Goal: Check status: Check status

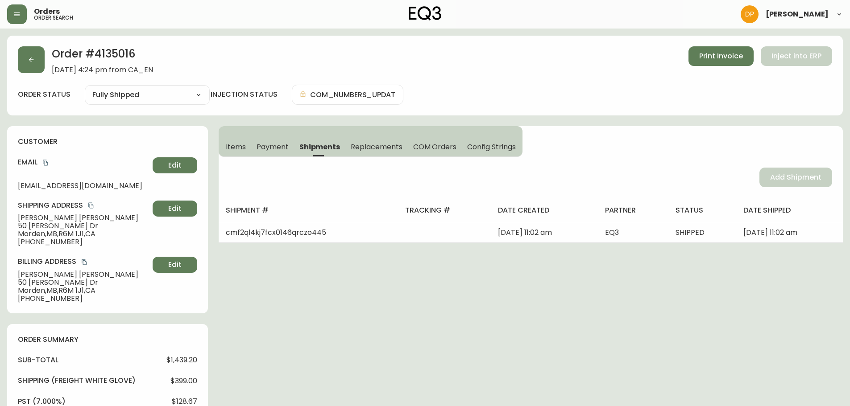
select select "FULLY_SHIPPED"
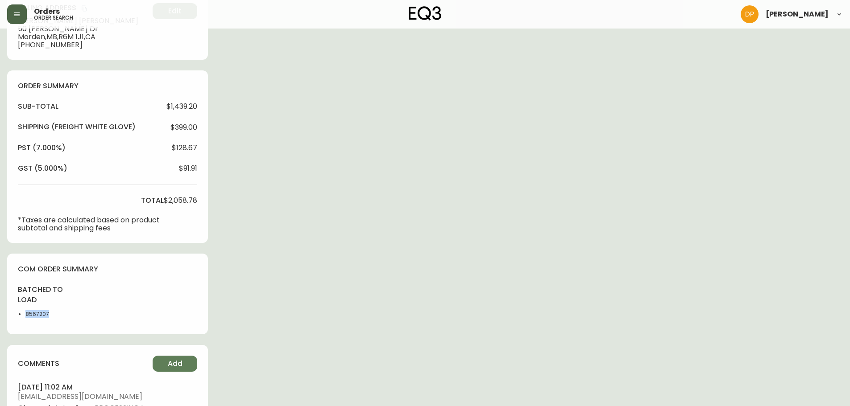
click at [12, 12] on button "button" at bounding box center [17, 14] width 20 height 20
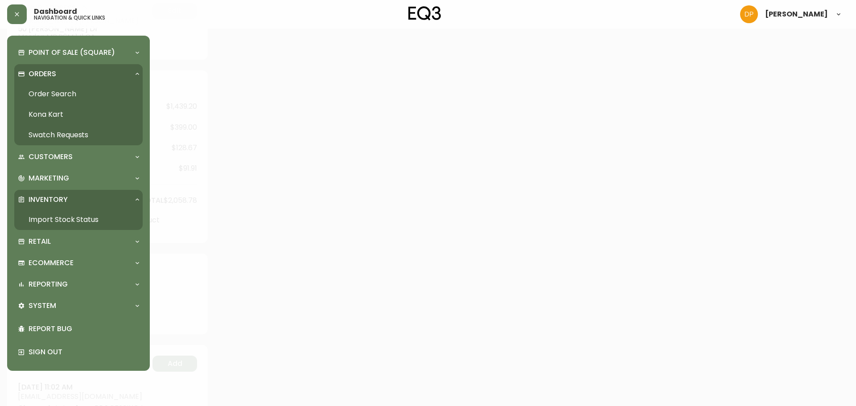
scroll to position [254, 0]
click at [61, 91] on link "Order Search" at bounding box center [78, 94] width 128 height 21
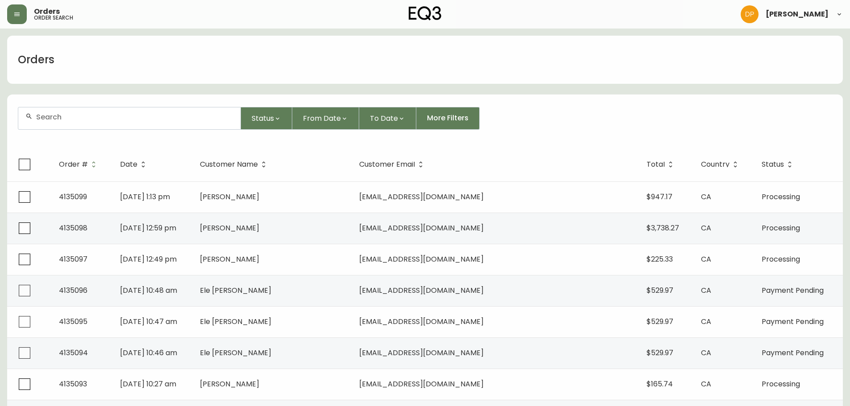
click at [144, 118] on input "text" at bounding box center [134, 117] width 197 height 8
paste input "4134822"
type input "4134822"
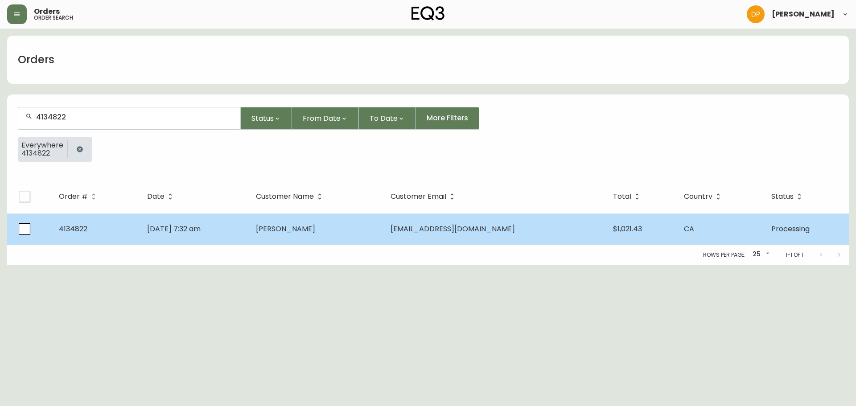
click at [249, 232] on td "[DATE] 7:32 am" at bounding box center [194, 229] width 109 height 31
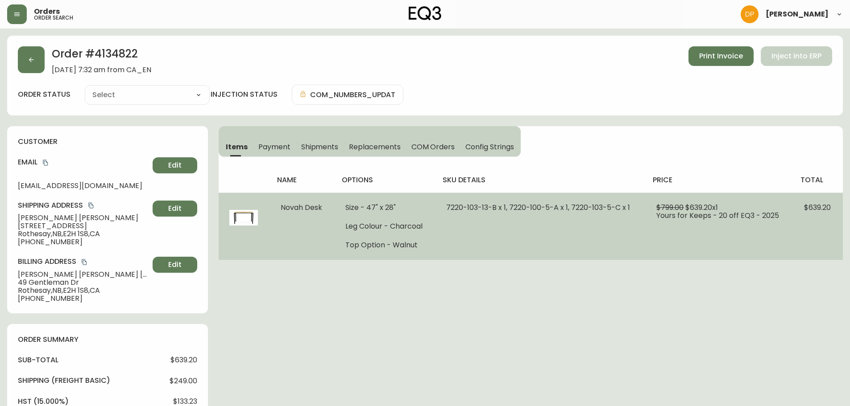
type input "Processing"
select select "PROCESSING"
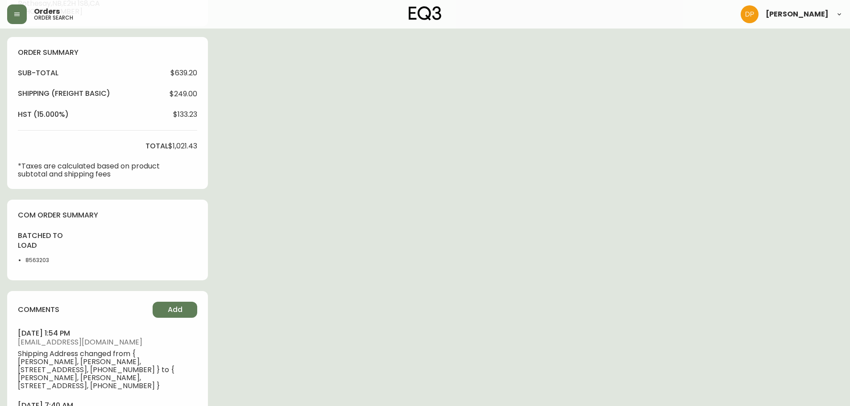
scroll to position [347, 0]
